Goal: Task Accomplishment & Management: Use online tool/utility

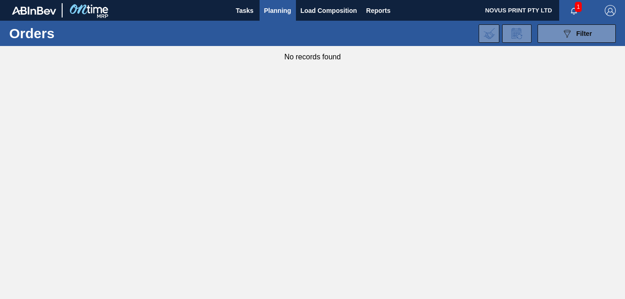
click at [270, 11] on span "Planning" at bounding box center [277, 10] width 27 height 11
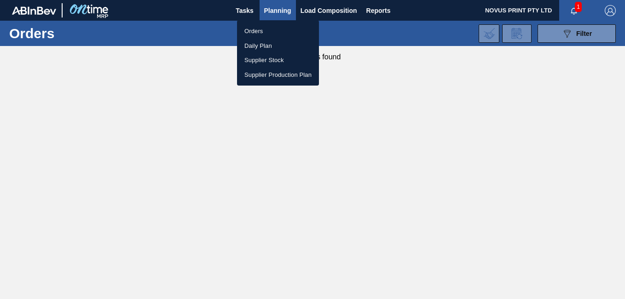
click at [263, 55] on li "Supplier Stock" at bounding box center [278, 60] width 82 height 15
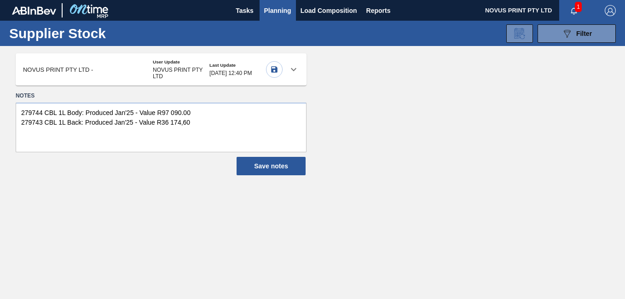
click at [291, 63] on div at bounding box center [293, 69] width 22 height 22
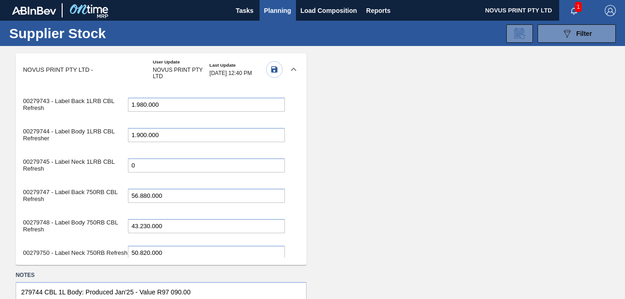
drag, startPoint x: 174, startPoint y: 101, endPoint x: 88, endPoint y: 217, distance: 144.0
click at [88, 217] on div "00279748 - Label Body 750RB CBL Refresh 43.230.000" at bounding box center [154, 226] width 262 height 26
type input "44.580.000"
drag, startPoint x: 290, startPoint y: 129, endPoint x: 290, endPoint y: 138, distance: 8.7
click at [290, 138] on div "00279743 - Label Back 1LRB CBL Refresh 1.980.000 00279744 - Label Body 1LRB CBL…" at bounding box center [154, 172] width 276 height 172
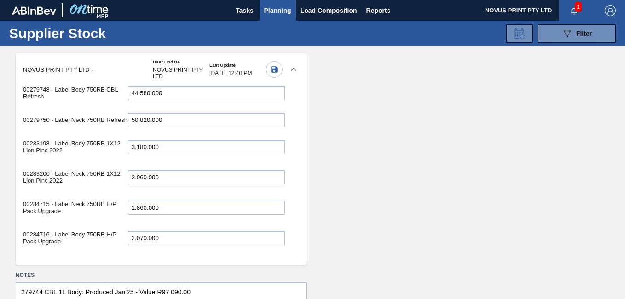
scroll to position [107, 0]
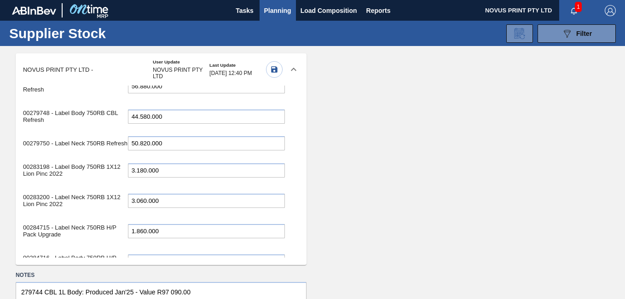
drag, startPoint x: 162, startPoint y: 106, endPoint x: 50, endPoint y: 92, distance: 113.6
click at [50, 92] on div "00279743 - Label Back 1LRB CBL Refresh 1.980.000 00279744 - Label Body 1LRB CBL…" at bounding box center [154, 253] width 262 height 547
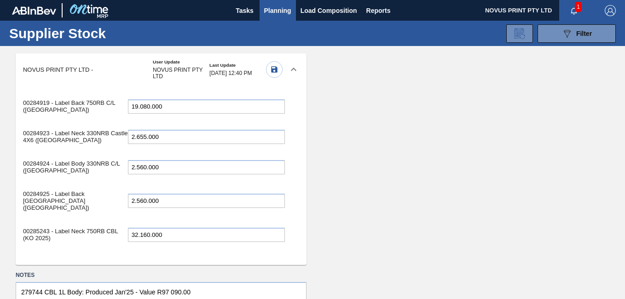
scroll to position [386, 0]
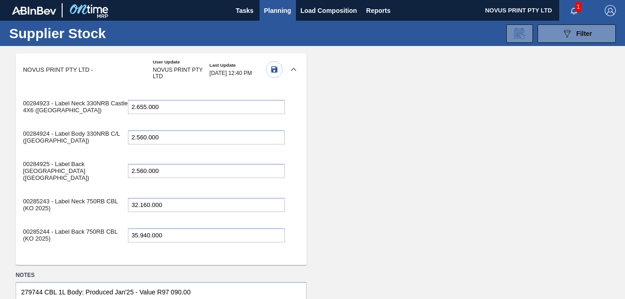
type input "51.960.000"
drag, startPoint x: 173, startPoint y: 206, endPoint x: 110, endPoint y: 205, distance: 62.1
click at [110, 205] on div "00285243 - Label Neck 750RB CBL (KO 2025) 32.160.000" at bounding box center [154, 205] width 262 height 26
type input "28.020.000"
drag, startPoint x: 169, startPoint y: 236, endPoint x: 91, endPoint y: 228, distance: 78.6
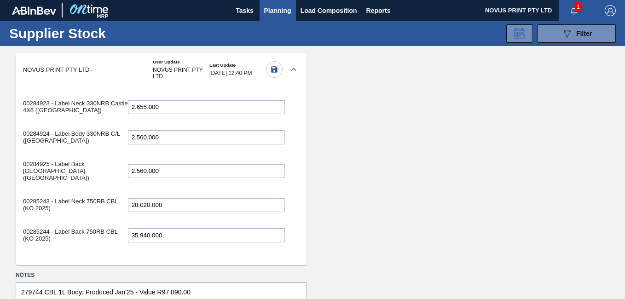
click at [91, 228] on div "00285244 - Label Back 750RB CBL (KO 2025) 35.940.000" at bounding box center [154, 235] width 262 height 26
type input "31.800.000"
click at [325, 211] on div at bounding box center [463, 159] width 291 height 212
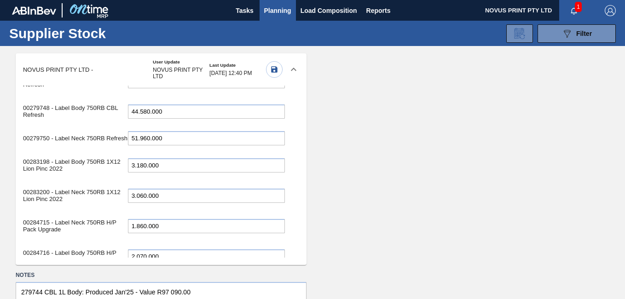
scroll to position [118, 0]
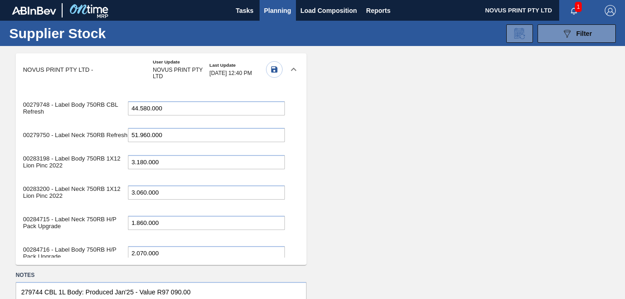
drag, startPoint x: 292, startPoint y: 149, endPoint x: 289, endPoint y: 126, distance: 23.2
click at [289, 126] on div "00279743 - Label Back 1LRB CBL Refresh 1.980.000 00279744 - Label Body 1LRB CBL…" at bounding box center [161, 172] width 291 height 172
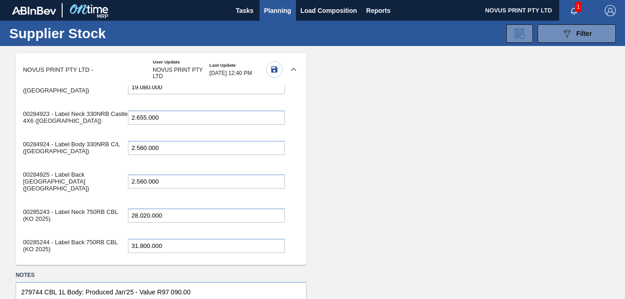
scroll to position [386, 0]
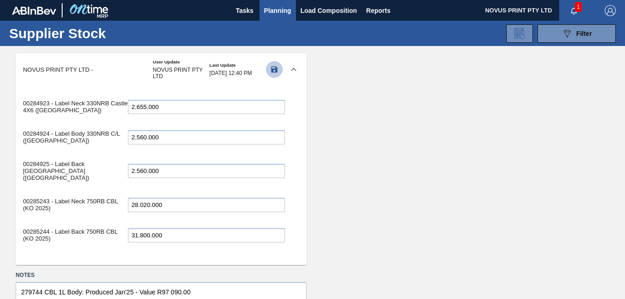
click at [271, 68] on icon "button" at bounding box center [274, 69] width 8 height 8
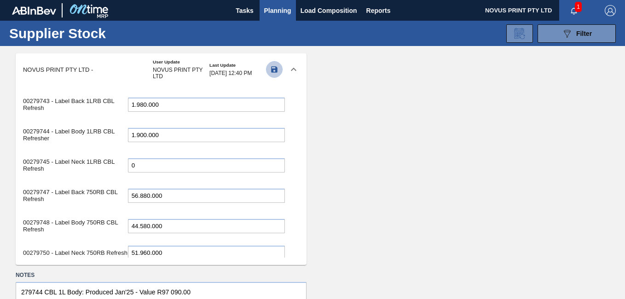
click at [274, 66] on icon "button" at bounding box center [274, 69] width 8 height 8
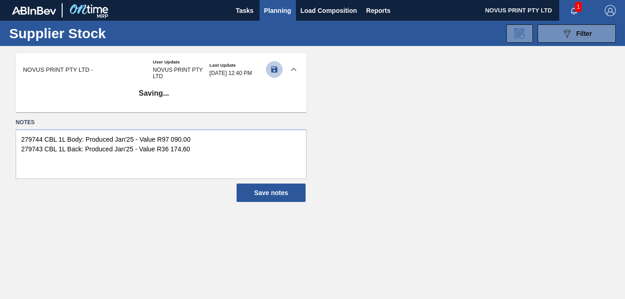
click at [274, 66] on icon "button" at bounding box center [274, 69] width 8 height 8
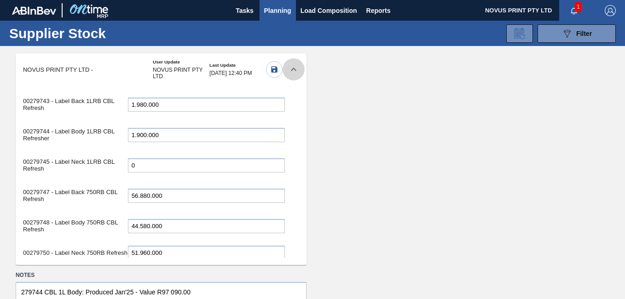
click at [290, 69] on icon at bounding box center [293, 69] width 11 height 11
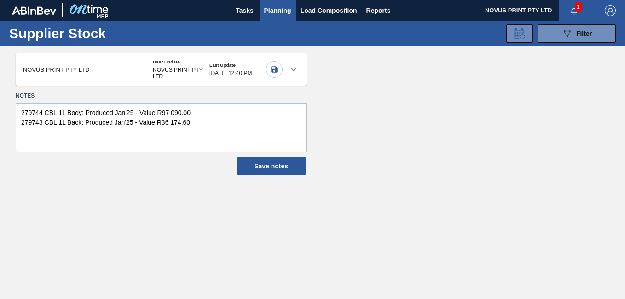
click at [272, 70] on icon "button" at bounding box center [274, 69] width 6 height 6
click at [274, 69] on icon "button" at bounding box center [274, 69] width 6 height 6
click at [276, 70] on icon "button" at bounding box center [274, 69] width 6 height 6
click at [262, 165] on button "Save notes" at bounding box center [270, 166] width 69 height 18
click at [274, 66] on icon "button" at bounding box center [274, 69] width 8 height 8
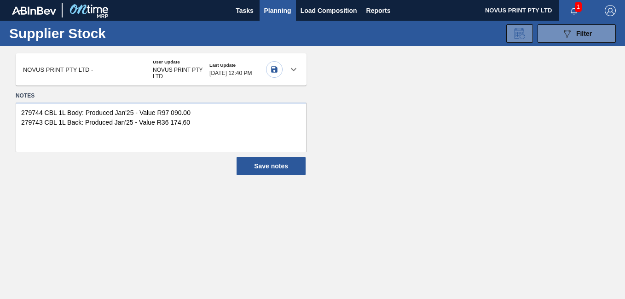
click at [273, 69] on icon "button" at bounding box center [274, 69] width 6 height 6
click at [575, 7] on span "1" at bounding box center [578, 7] width 7 height 10
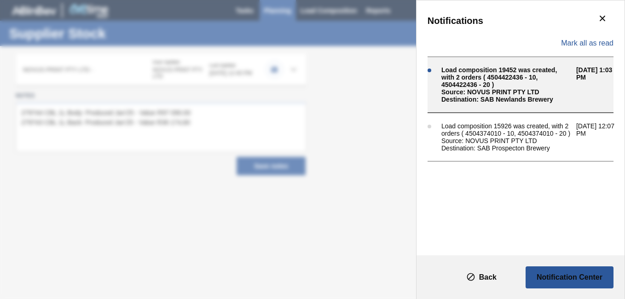
click at [492, 87] on div "Load composition 19452 was created, with 2 orders ( 4504422436 - 10, 4504422436…" at bounding box center [506, 77] width 130 height 22
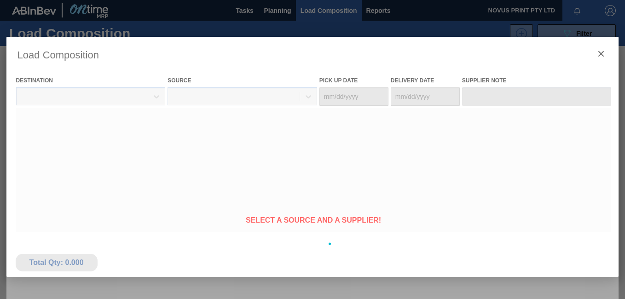
type Date "[DATE]"
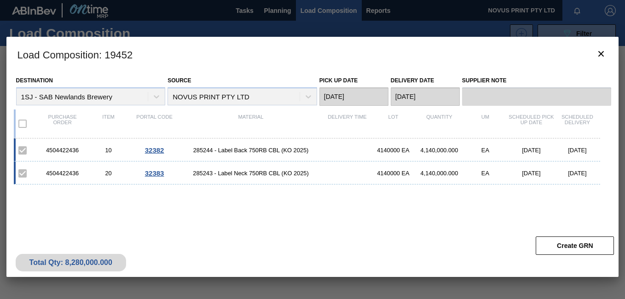
click at [280, 11] on div at bounding box center [312, 149] width 625 height 299
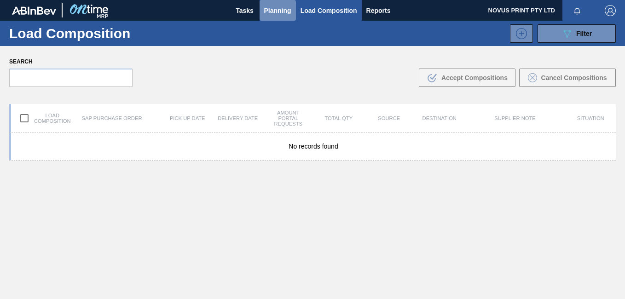
click at [277, 11] on span "Planning" at bounding box center [277, 10] width 27 height 11
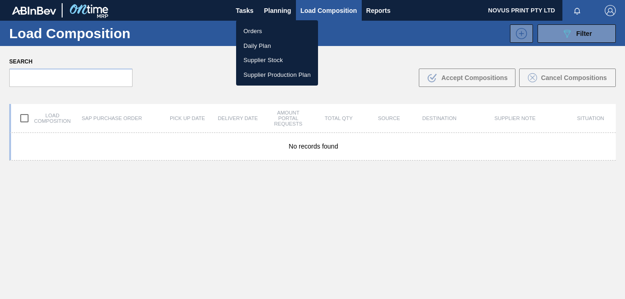
click at [265, 56] on li "Supplier Stock" at bounding box center [277, 60] width 82 height 15
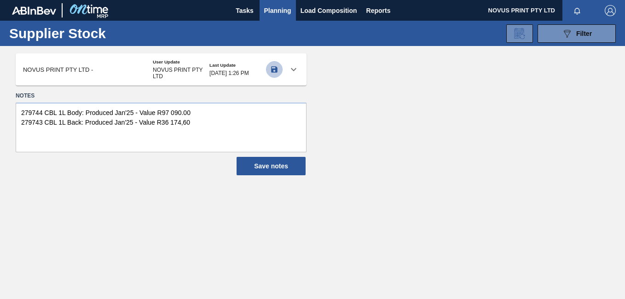
click at [274, 69] on icon "button" at bounding box center [274, 69] width 6 height 6
click at [293, 67] on icon at bounding box center [293, 69] width 11 height 11
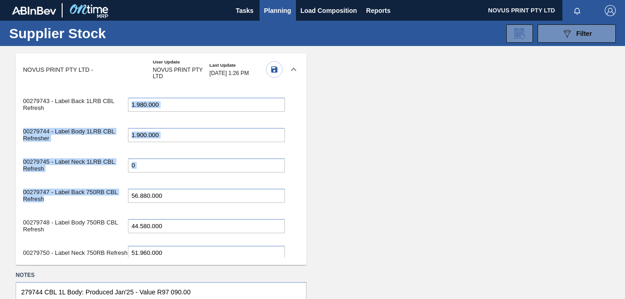
drag, startPoint x: 289, startPoint y: 114, endPoint x: 291, endPoint y: 184, distance: 70.4
click at [291, 184] on div "00279743 - Label Back 1LRB CBL Refresh 1.980.000 00279744 - Label Body 1LRB CBL…" at bounding box center [154, 172] width 276 height 172
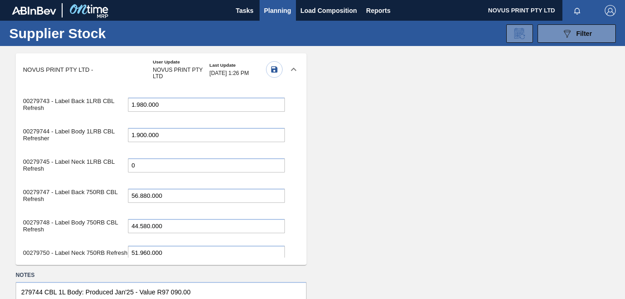
drag, startPoint x: 291, startPoint y: 184, endPoint x: 290, endPoint y: 113, distance: 71.3
click at [290, 113] on div "00279743 - Label Back 1LRB CBL Refresh 1.980.000 00279744 - Label Body 1LRB CBL…" at bounding box center [154, 172] width 276 height 172
